Goal: Find contact information: Find contact information

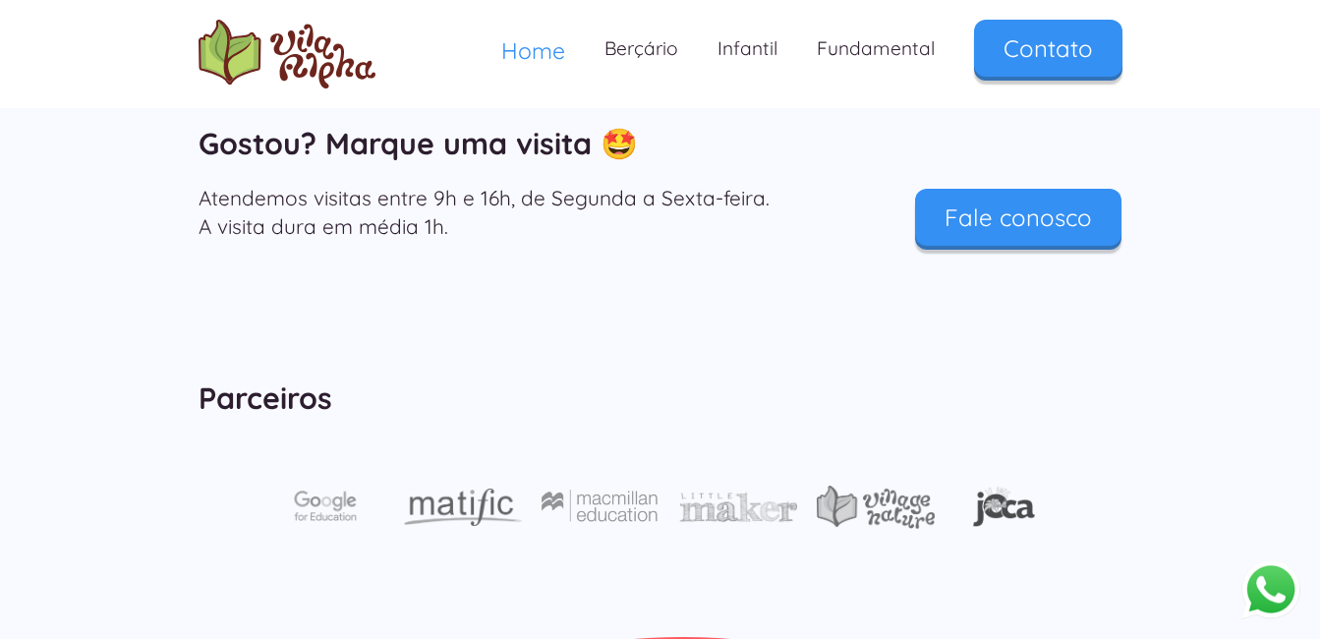
scroll to position [6699, 0]
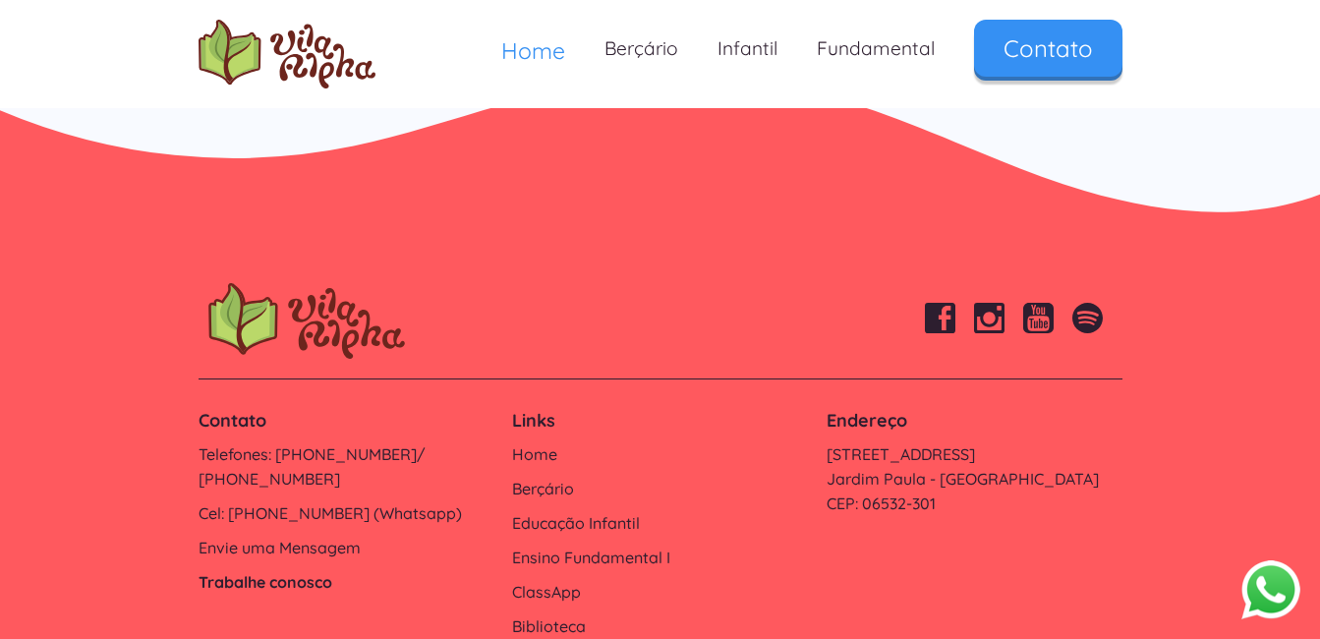
click at [246, 570] on link "Trabalhe conosco" at bounding box center [346, 582] width 295 height 25
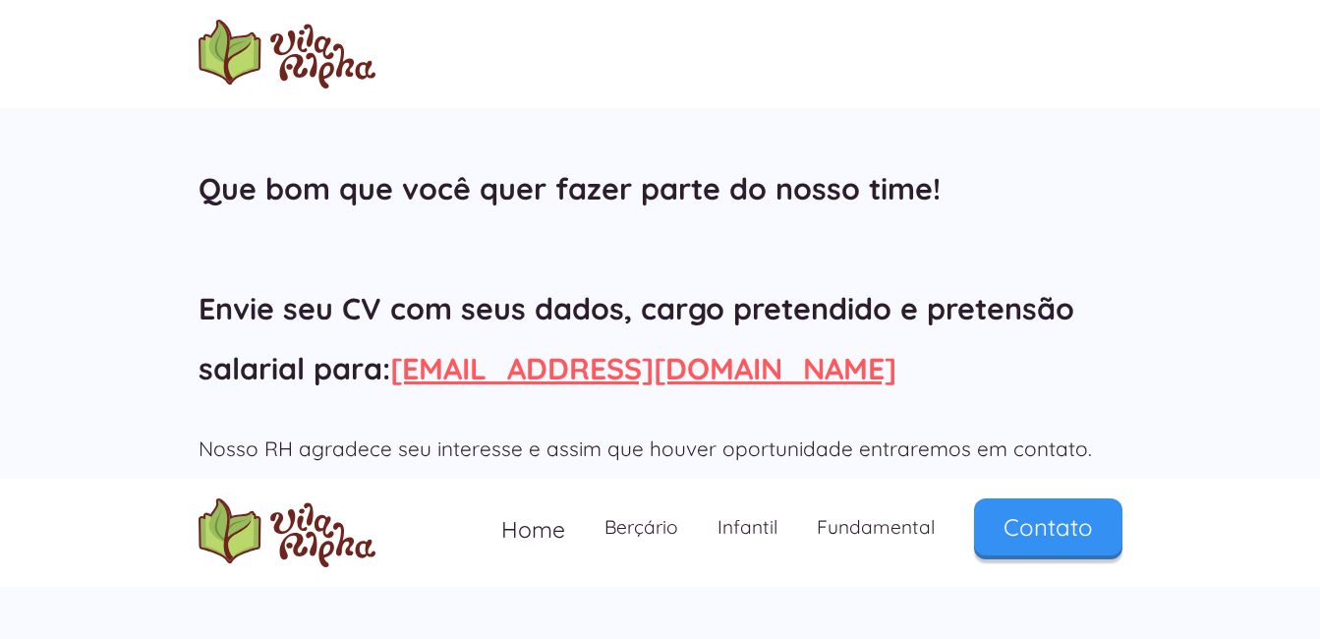
scroll to position [190, 0]
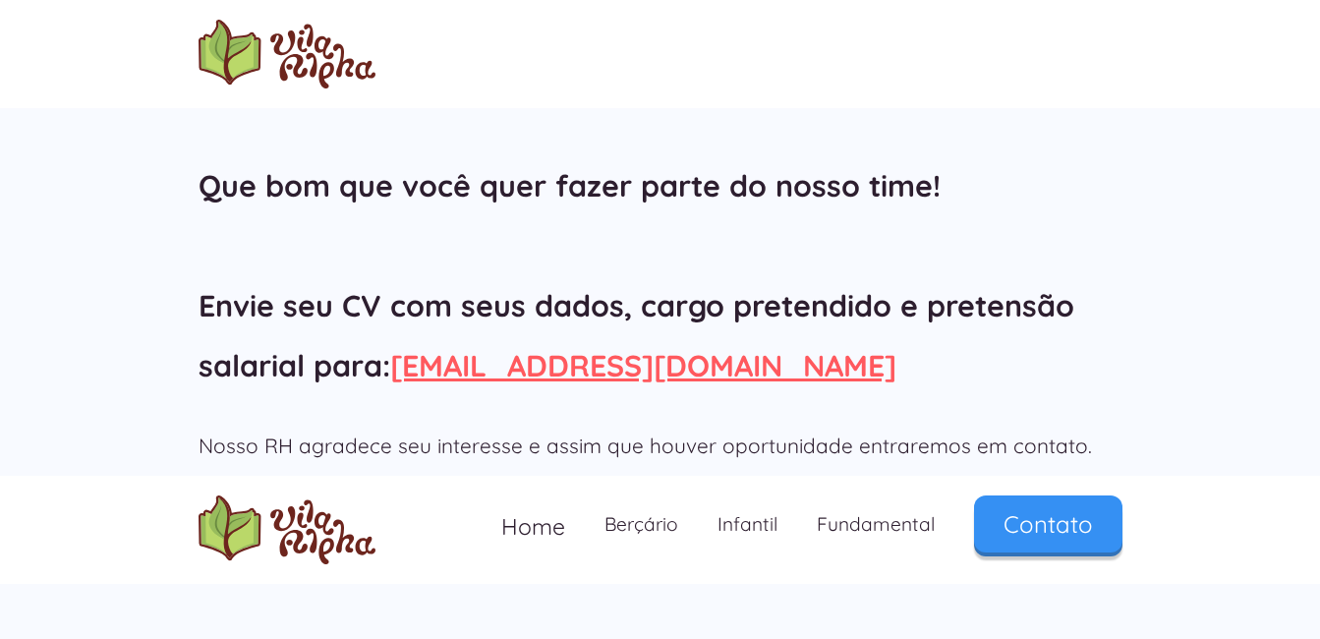
click at [400, 385] on h2 "Que bom que você quer fazer parte do nosso time! Envie seu CV com seus dados, c…" at bounding box center [661, 275] width 924 height 239
copy link "rh"
click at [415, 369] on link "rh@vilaalpha.com.br" at bounding box center [643, 365] width 506 height 37
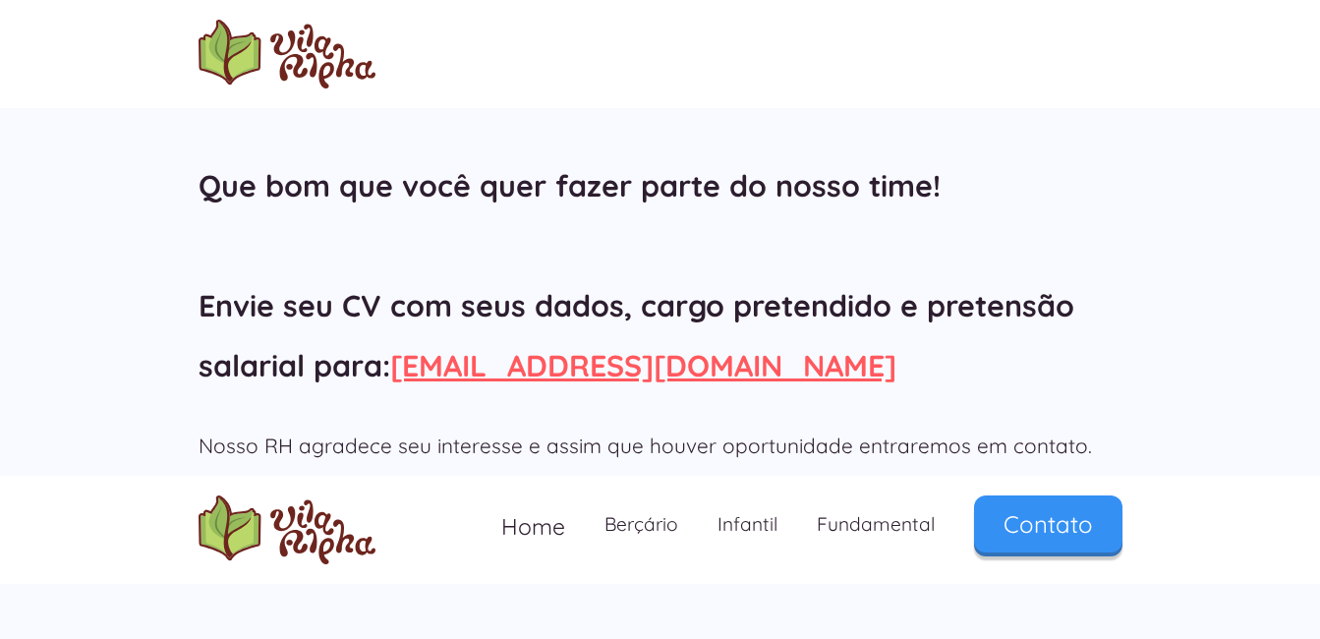
click at [395, 385] on h2 "Que bom que você quer fazer parte do nosso time! Envie seu CV com seus dados, c…" at bounding box center [661, 275] width 924 height 239
copy link "rh"
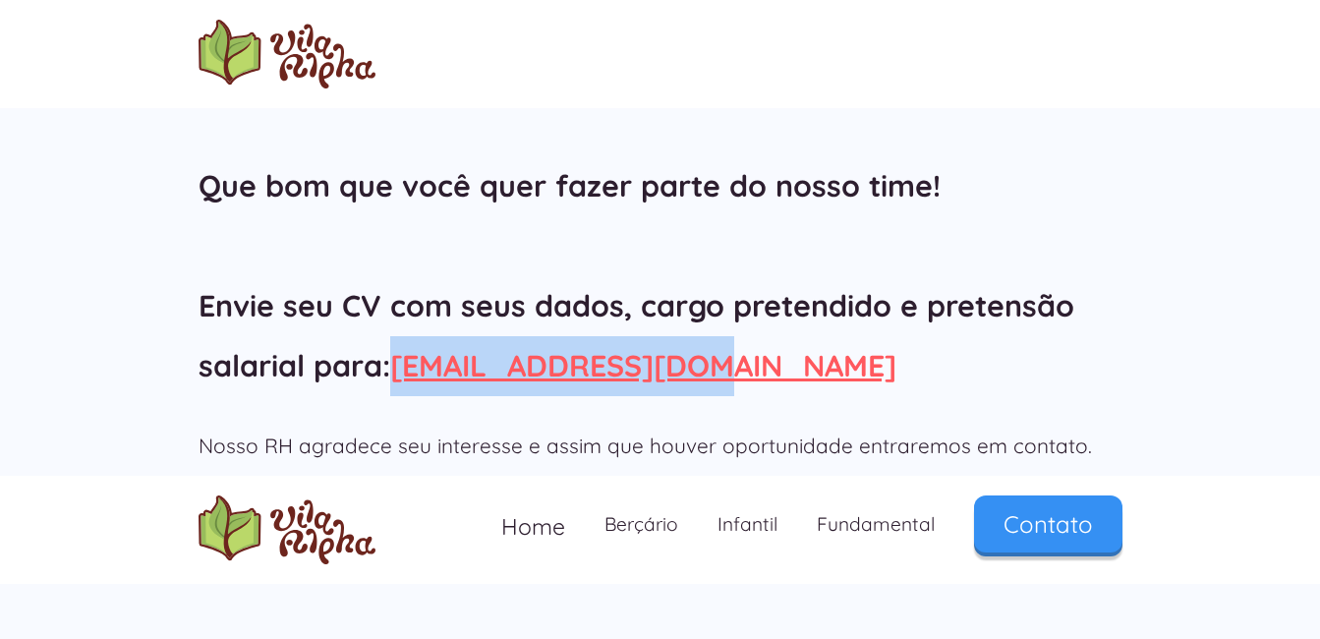
copy link "rh@vilaalpha.com.br"
